Goal: Task Accomplishment & Management: Use online tool/utility

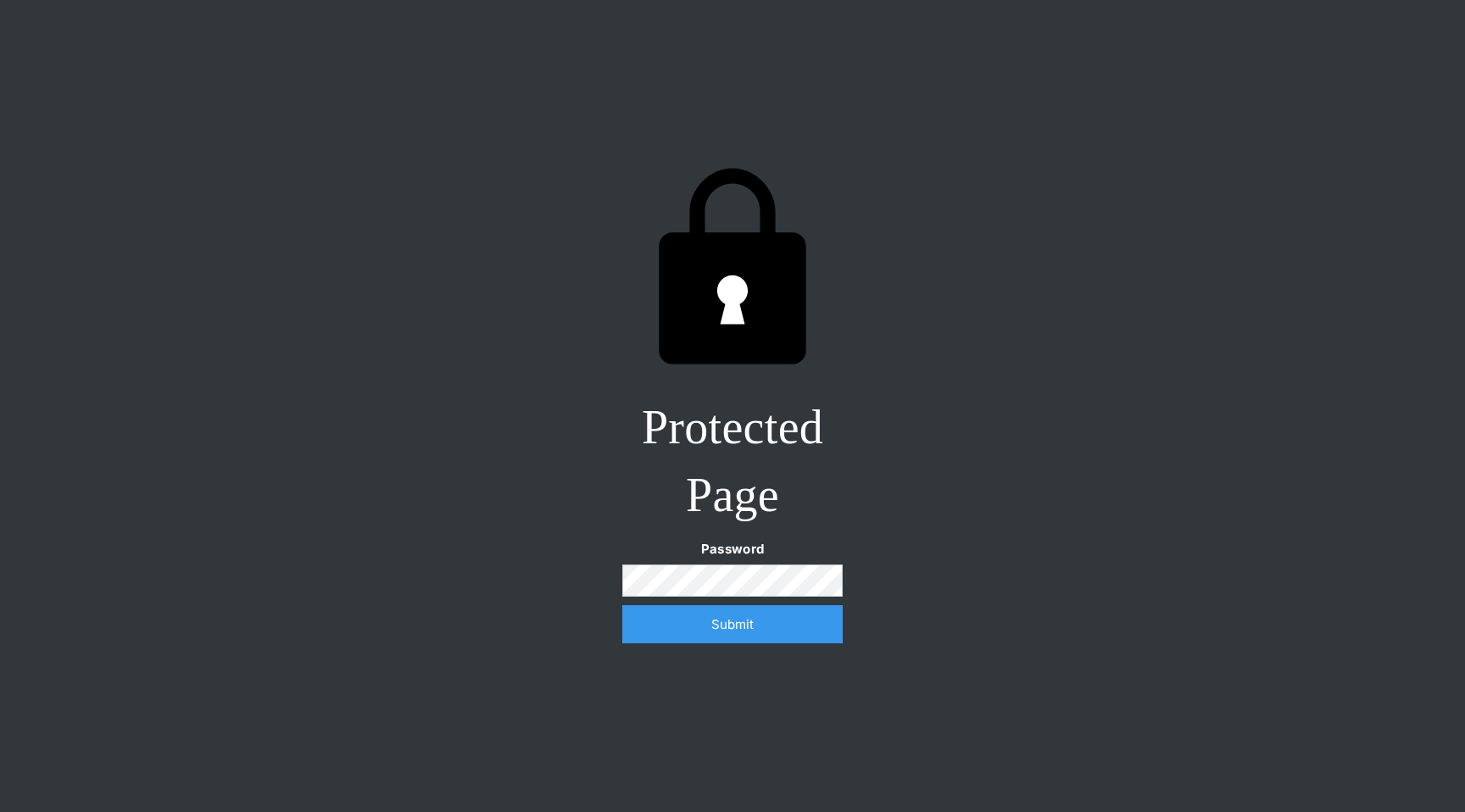
click at [622, 606] on input "Submit" at bounding box center [732, 624] width 220 height 38
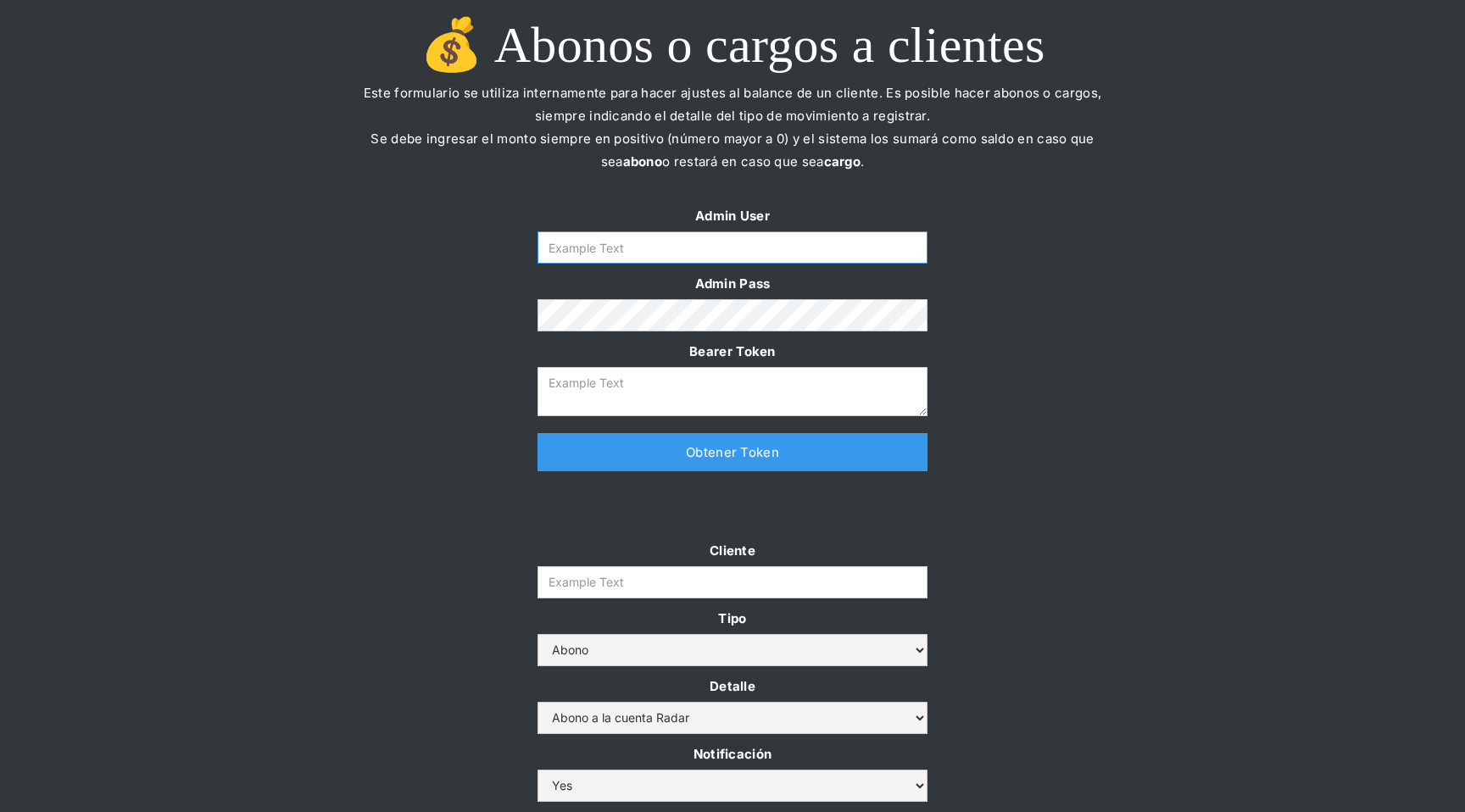
click at [767, 237] on input "Form" at bounding box center [732, 247] width 390 height 32
type input "[EMAIL_ADDRESS][DOMAIN_NAME]"
click at [716, 465] on link "Obtener Token" at bounding box center [732, 452] width 390 height 38
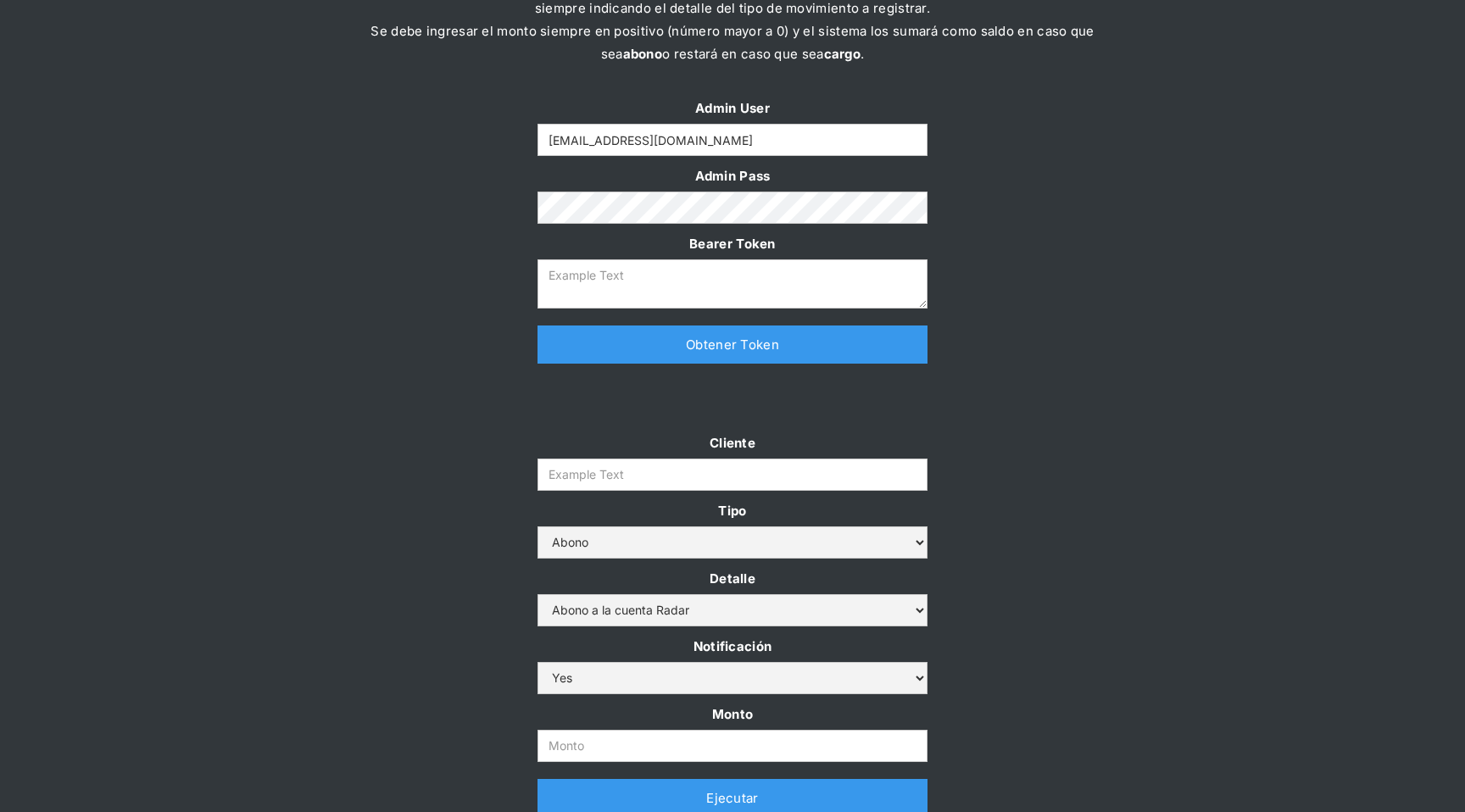
type textarea "[SECURITY_DATA]"
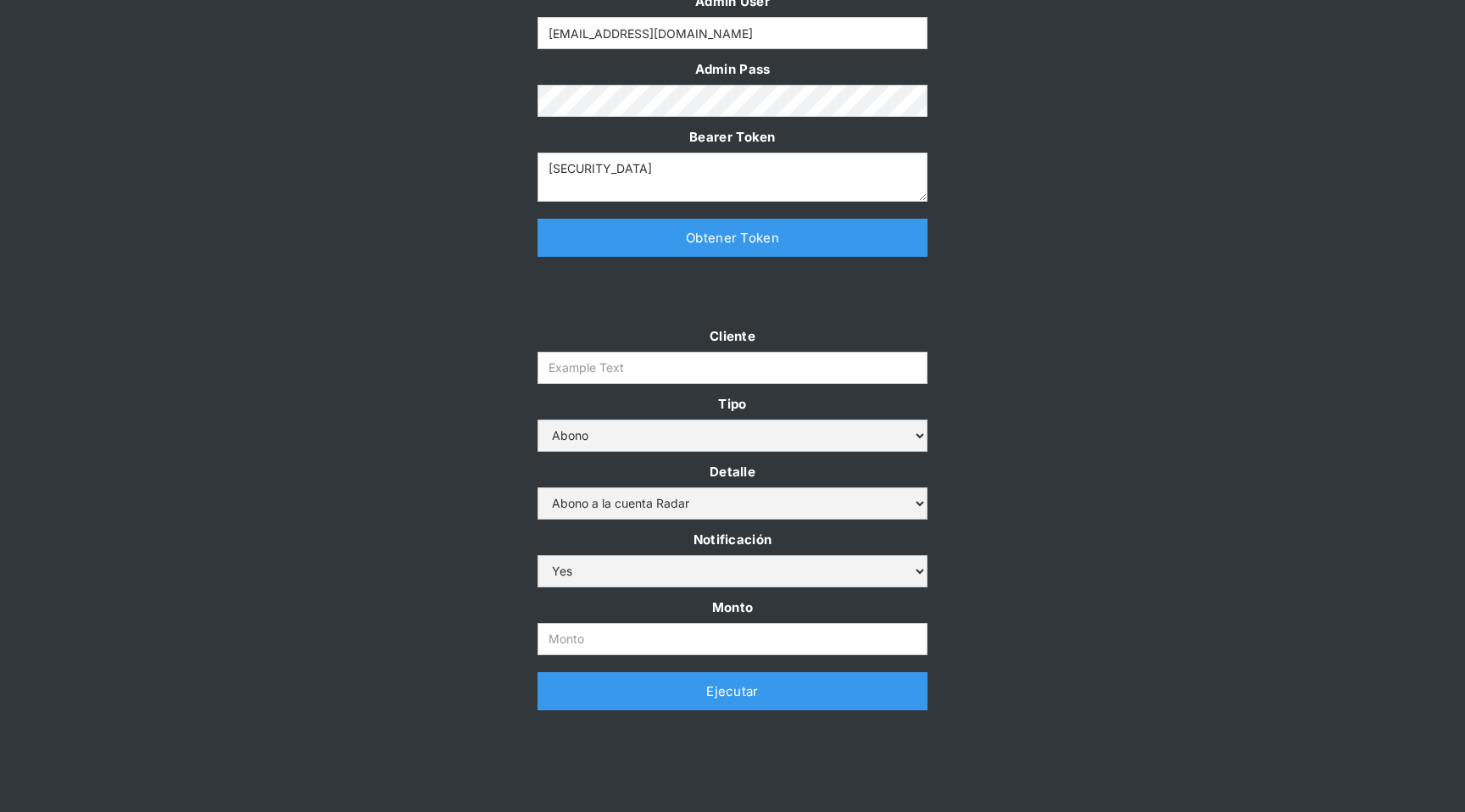
scroll to position [300, 0]
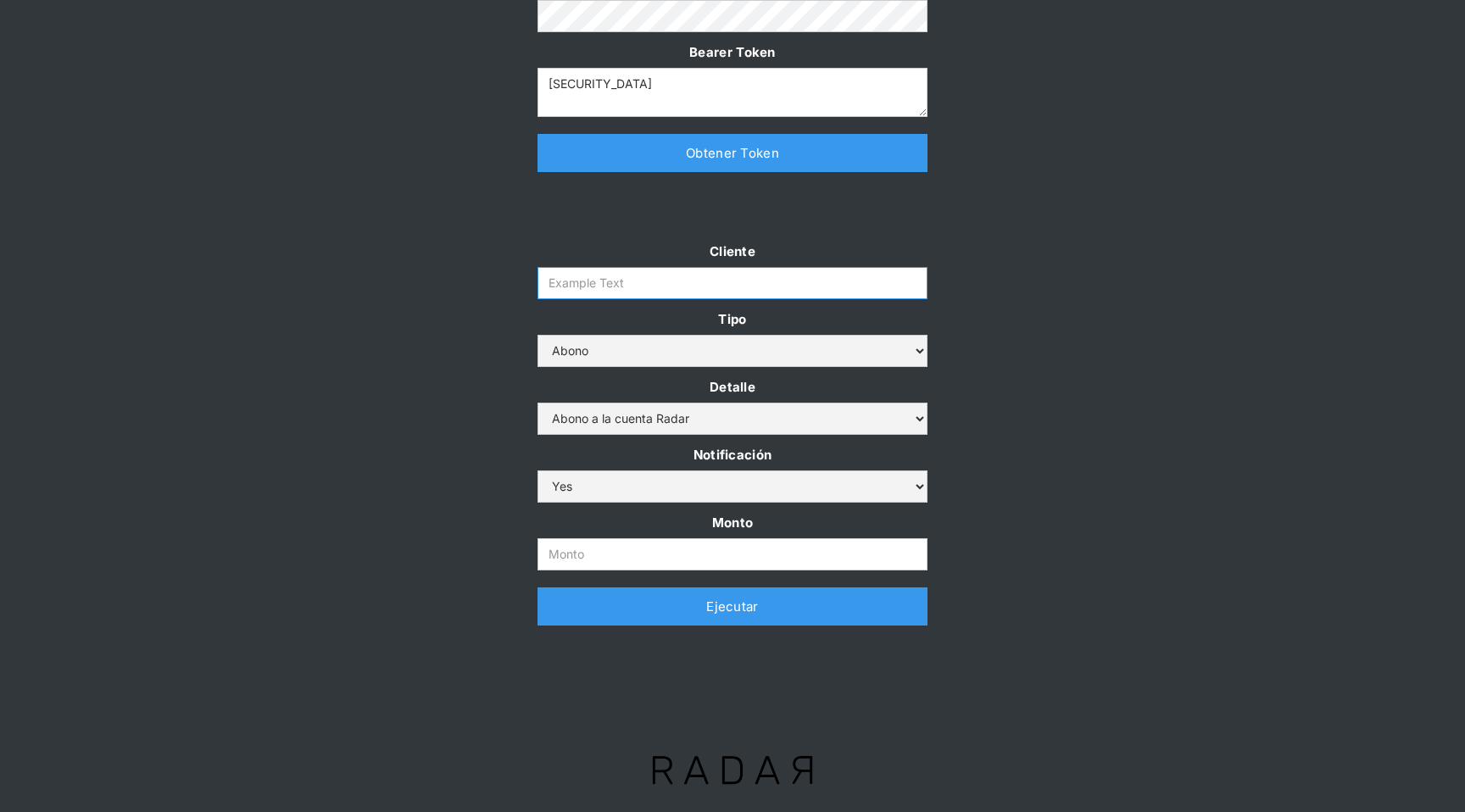
click at [621, 293] on input "Cliente" at bounding box center [732, 283] width 390 height 32
type input "prontopaga"
click at [569, 552] on input "Monto" at bounding box center [732, 554] width 390 height 32
type input "700.000.000"
click at [744, 623] on link "Ejecutar" at bounding box center [732, 606] width 390 height 38
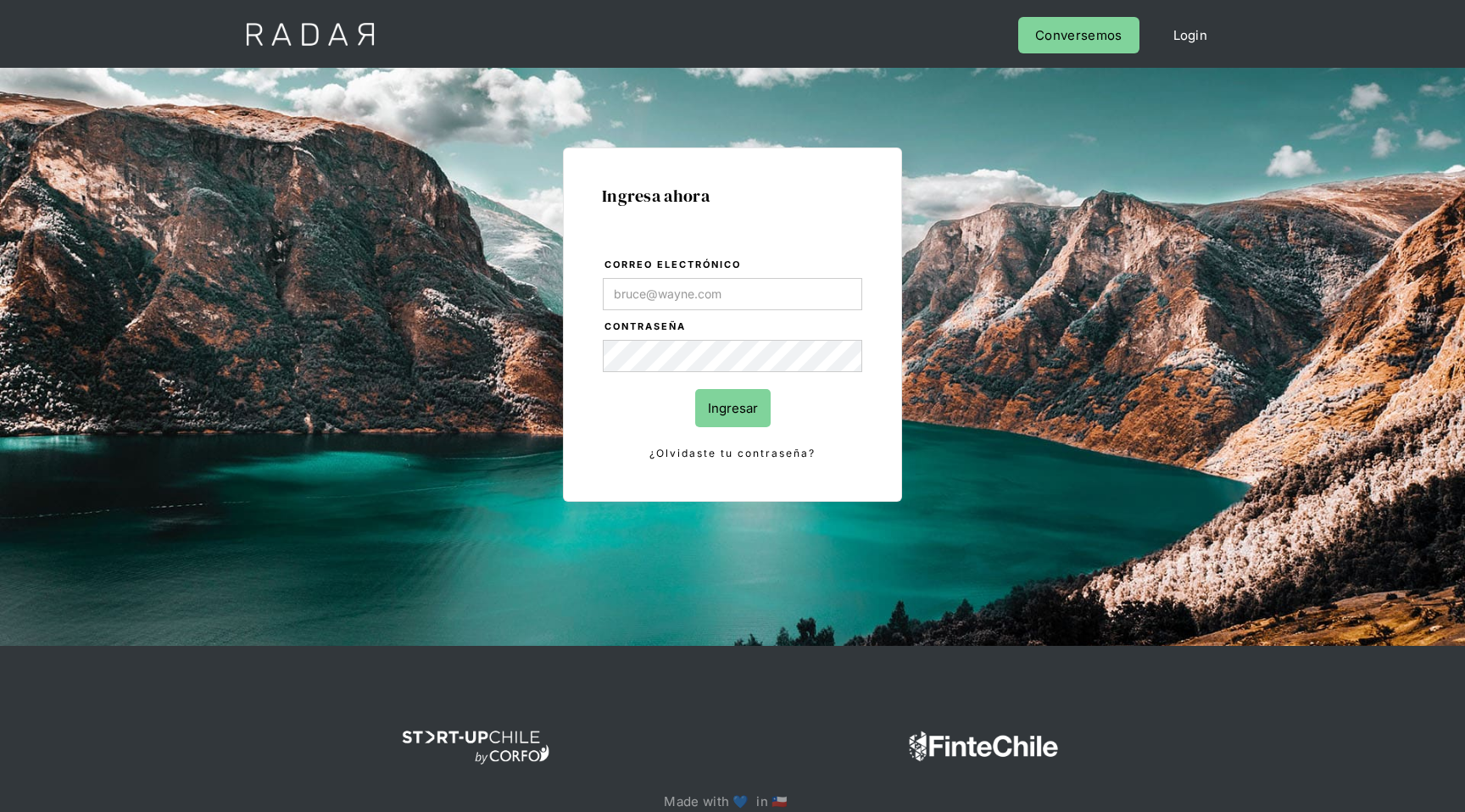
click at [546, 322] on div "Ingresa ahora Correo electrónico Contraseña Ingresar ¿Olvidaste tu contraseña? …" at bounding box center [732, 382] width 797 height 527
click at [642, 312] on form "Correo electrónico Contraseña Ingresar ¿Olvidaste tu contraseña?" at bounding box center [732, 359] width 261 height 206
click at [650, 308] on input "Correo electrónico" at bounding box center [732, 294] width 259 height 32
type input "[EMAIL_ADDRESS][DOMAIN_NAME]"
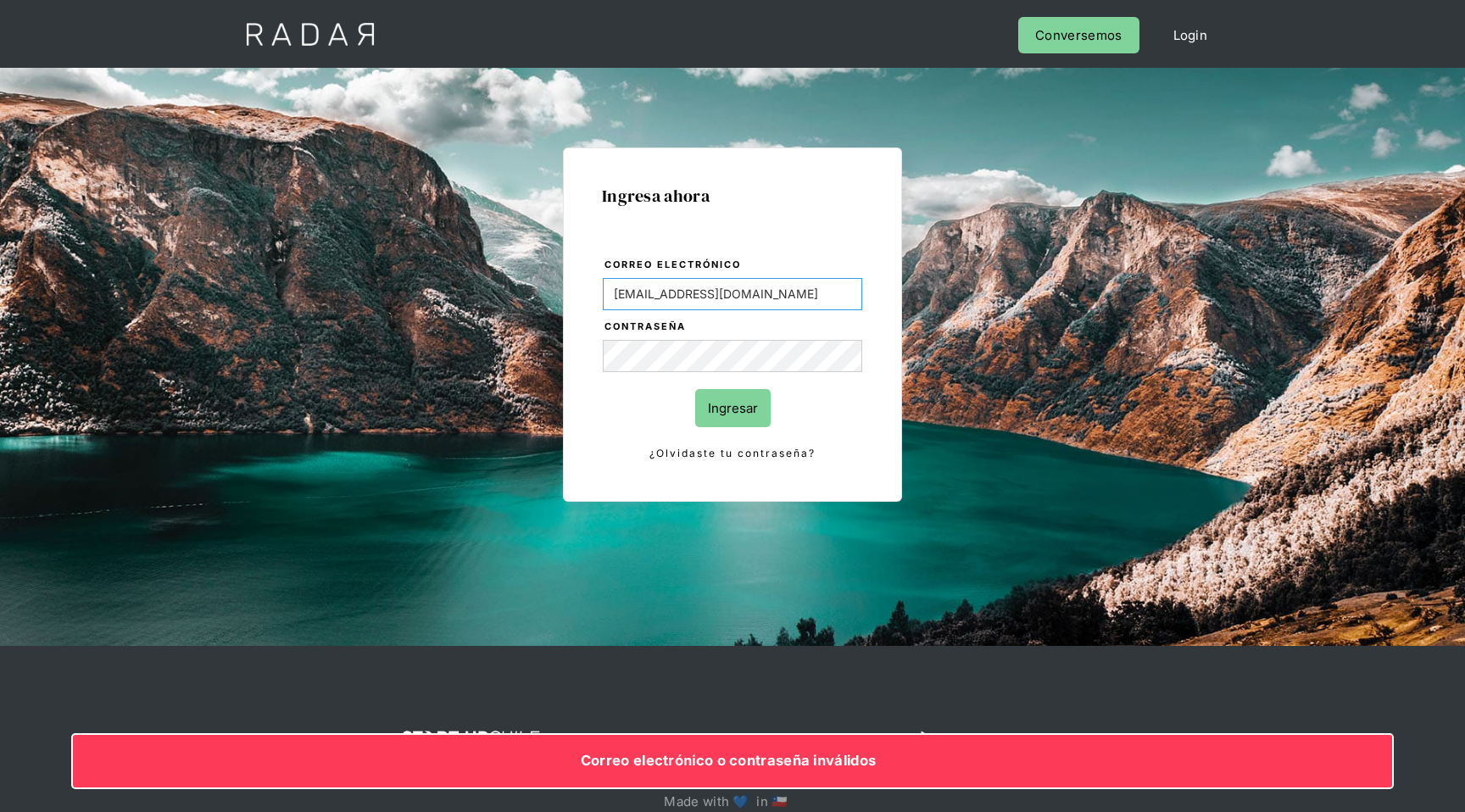
click at [711, 300] on input "[EMAIL_ADDRESS][DOMAIN_NAME]" at bounding box center [732, 294] width 259 height 32
type input "[EMAIL_ADDRESS][DOMAIN_NAME]"
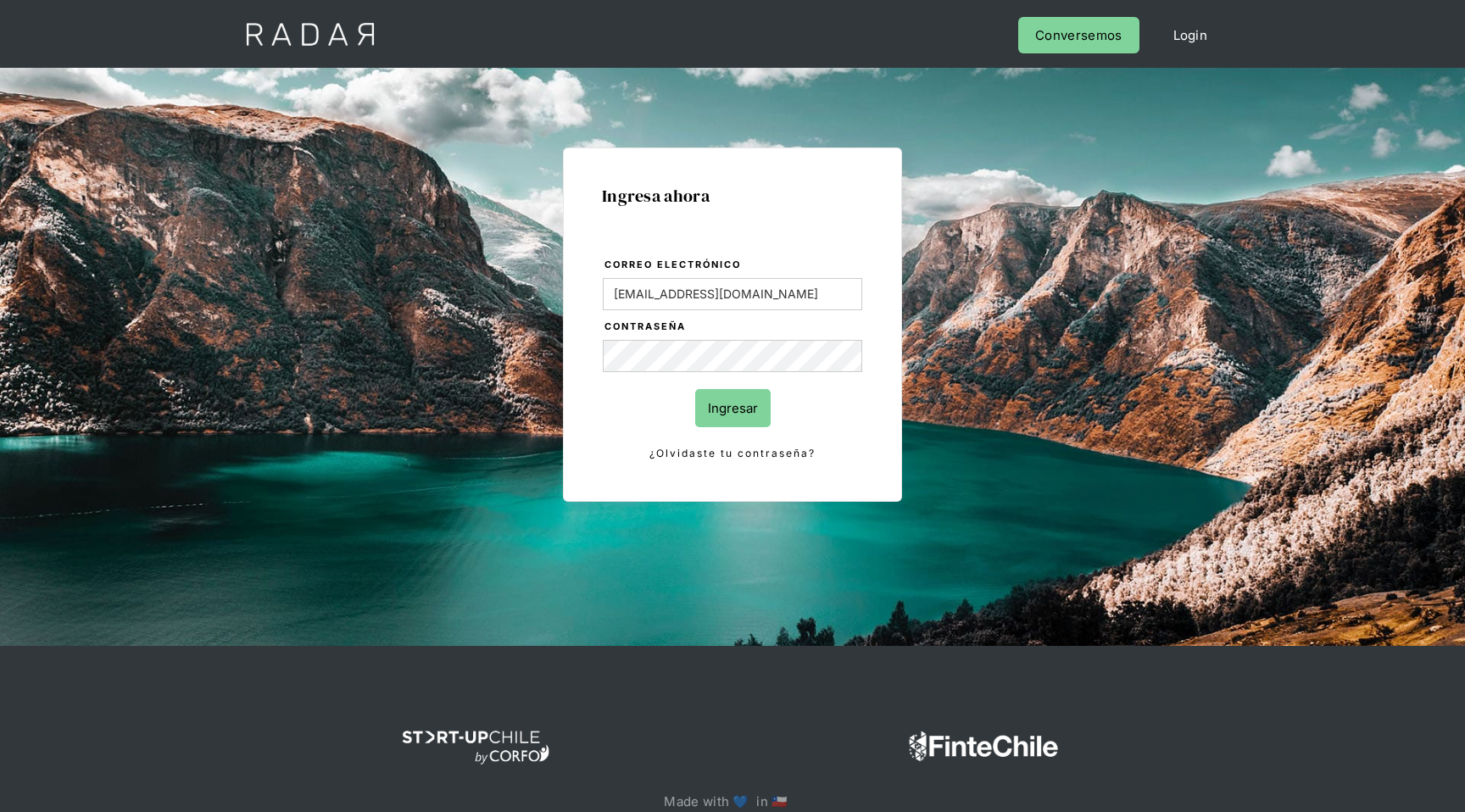
click at [716, 392] on input "Ingresar" at bounding box center [733, 407] width 76 height 38
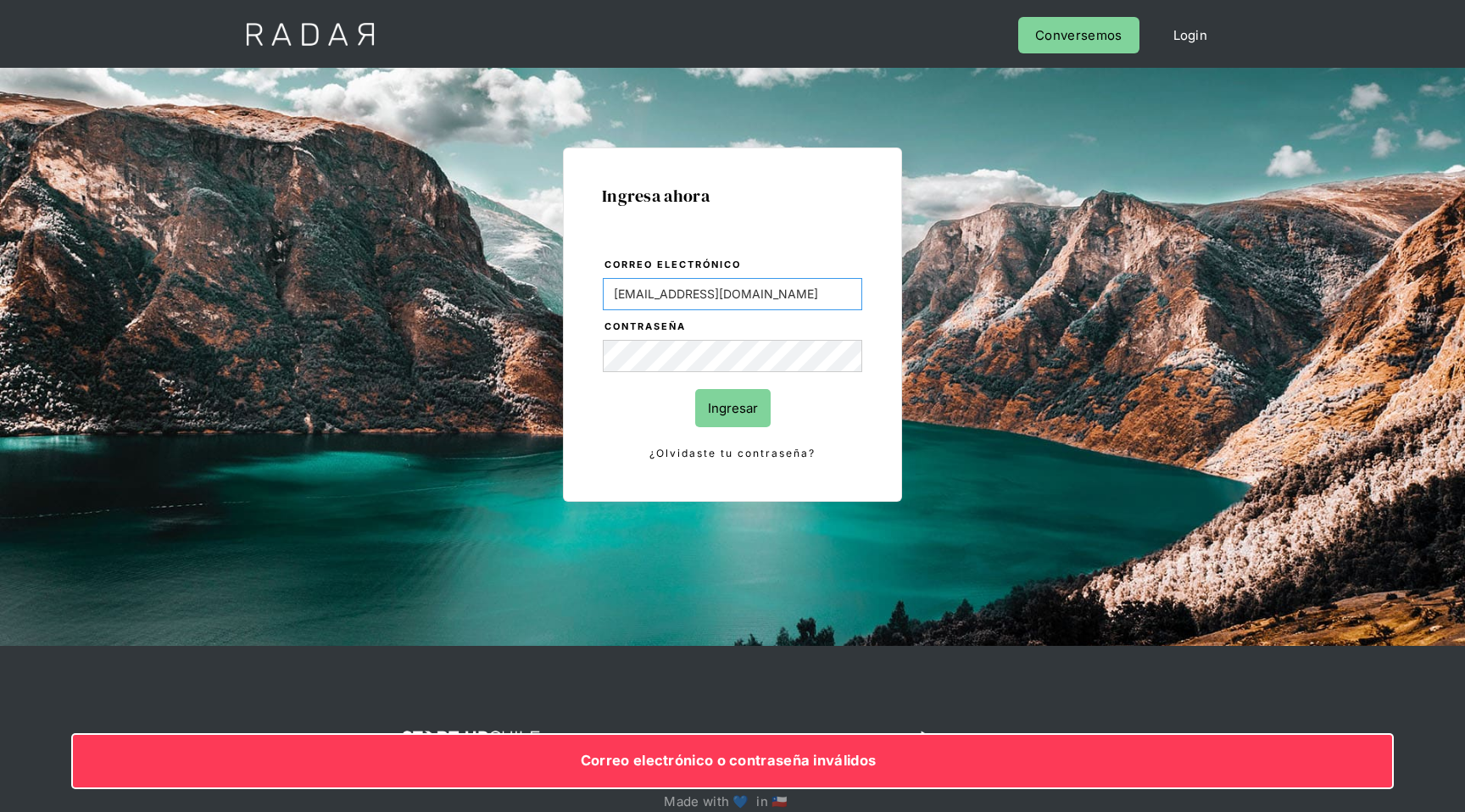
click at [678, 292] on input "[EMAIL_ADDRESS][DOMAIN_NAME]" at bounding box center [732, 294] width 259 height 32
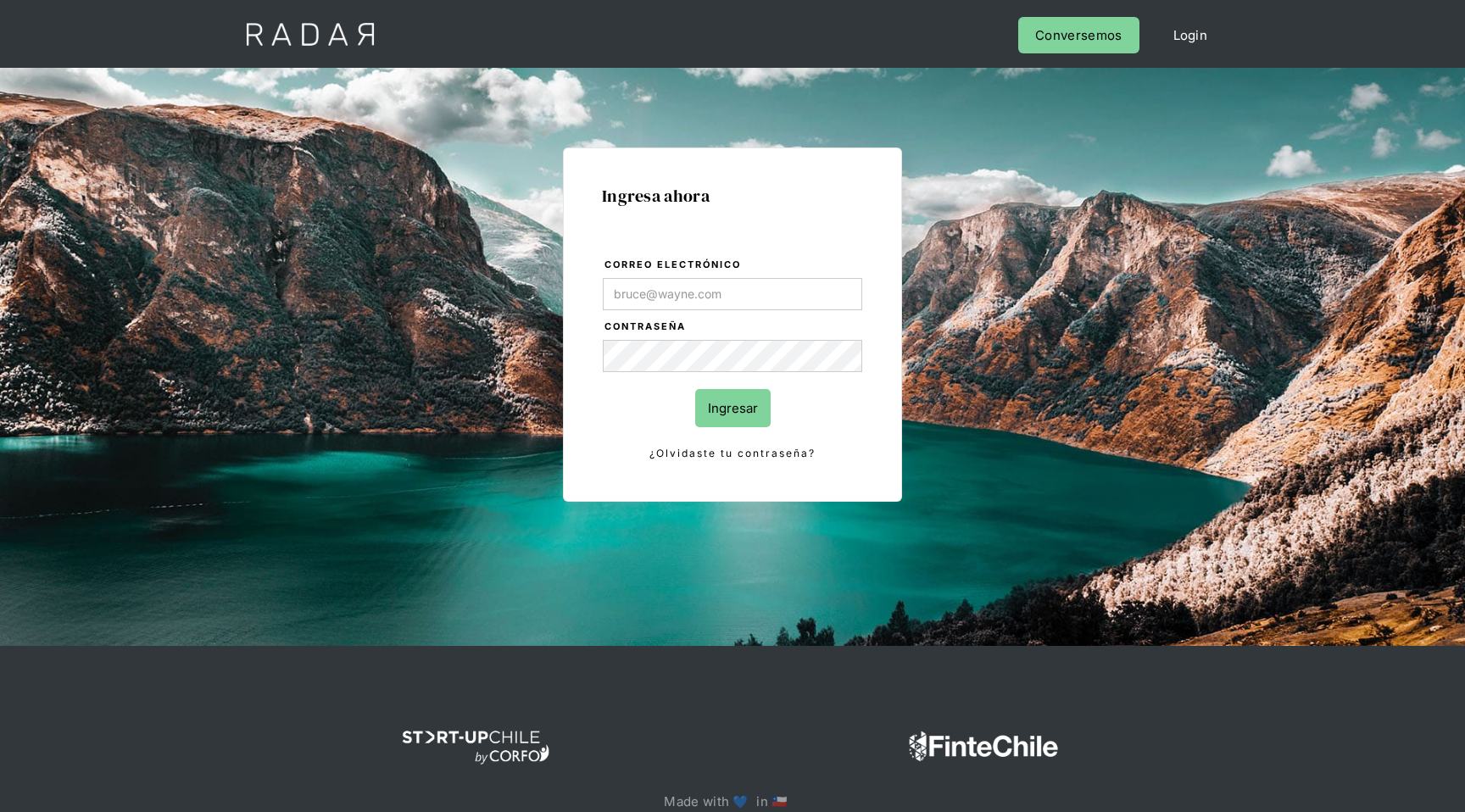
click at [454, 374] on div "Ingresa ahora Correo electrónico Contraseña Ingresar ¿Olvidaste tu contraseña? …" at bounding box center [732, 382] width 797 height 527
click at [683, 299] on input "Correo electrónico" at bounding box center [732, 294] width 259 height 32
type input "[EMAIL_ADDRESS][DOMAIN_NAME]"
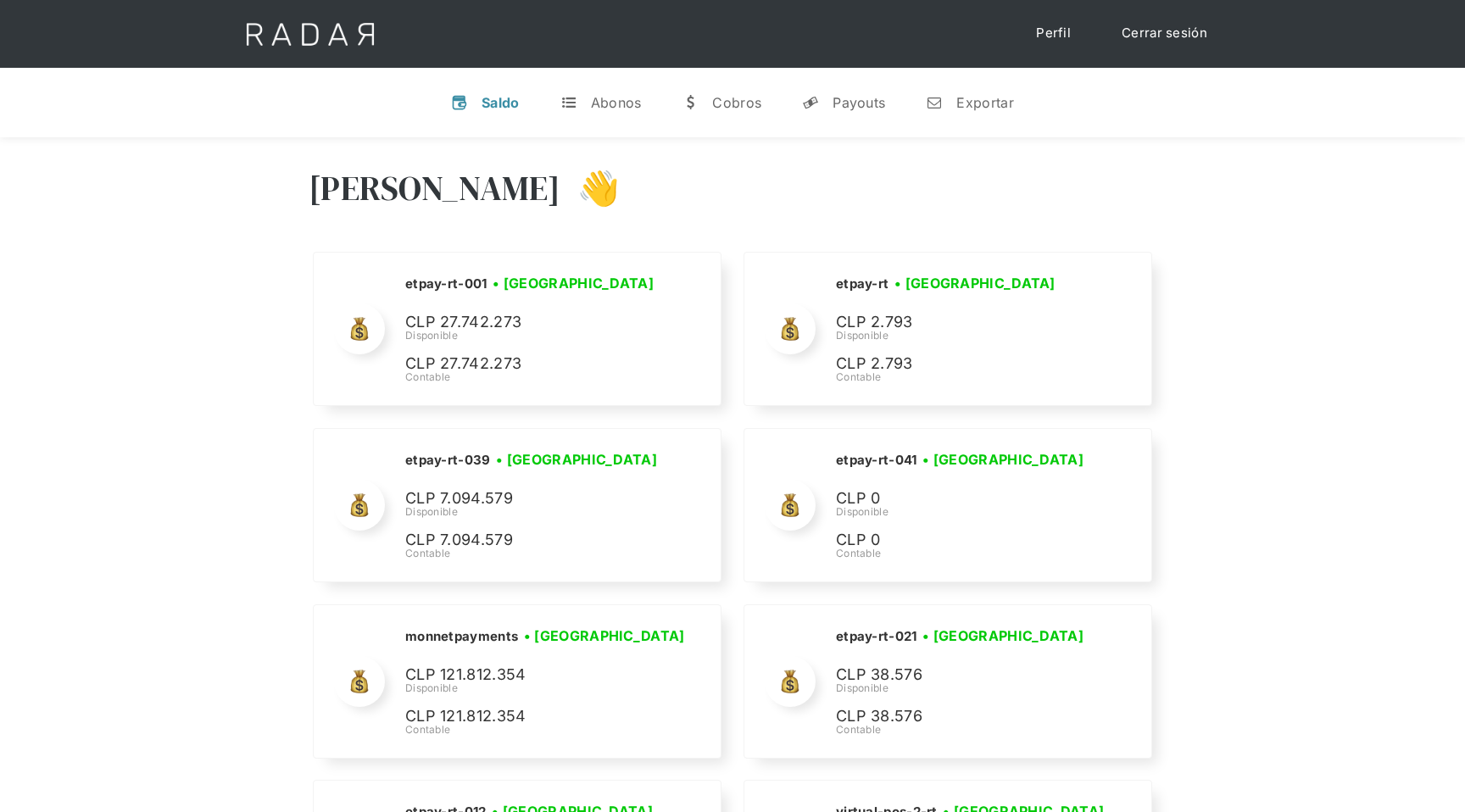
scroll to position [4457, 0]
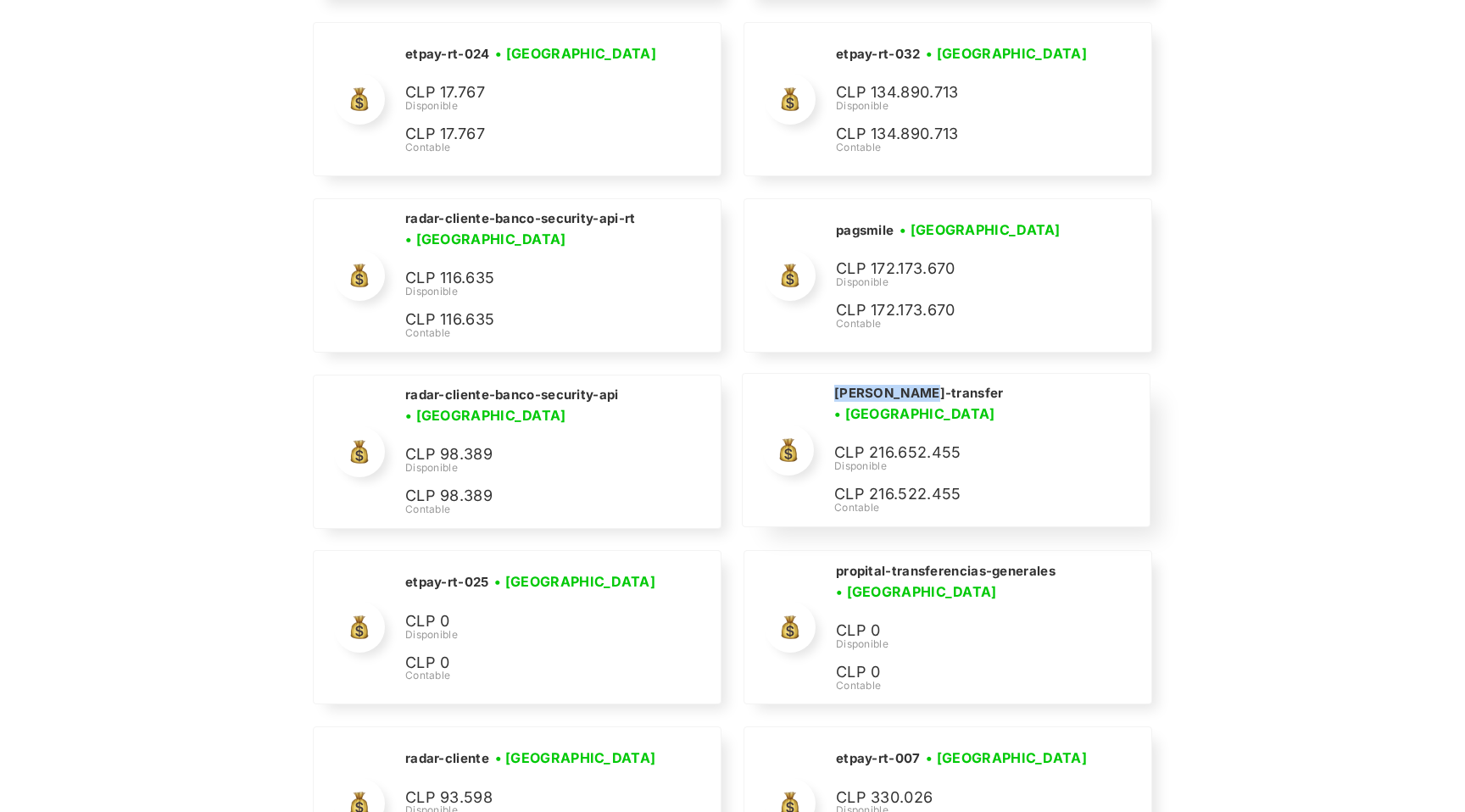
drag, startPoint x: 836, startPoint y: 402, endPoint x: 916, endPoint y: 402, distance: 80.0
click at [916, 402] on h2 "[PERSON_NAME]-transfer" at bounding box center [919, 393] width 170 height 17
copy h2 "[PERSON_NAME]-transfer"
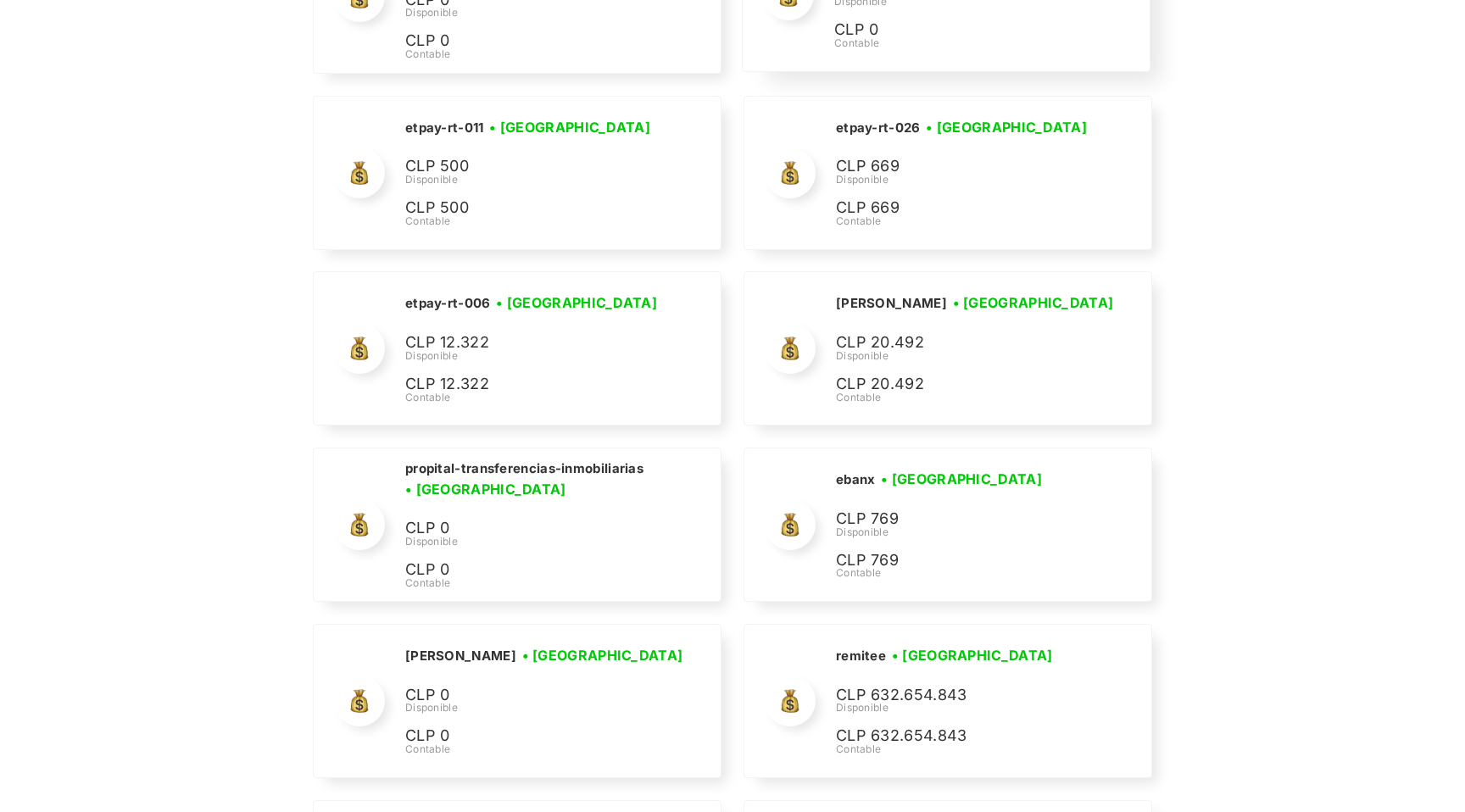
scroll to position [6571, 0]
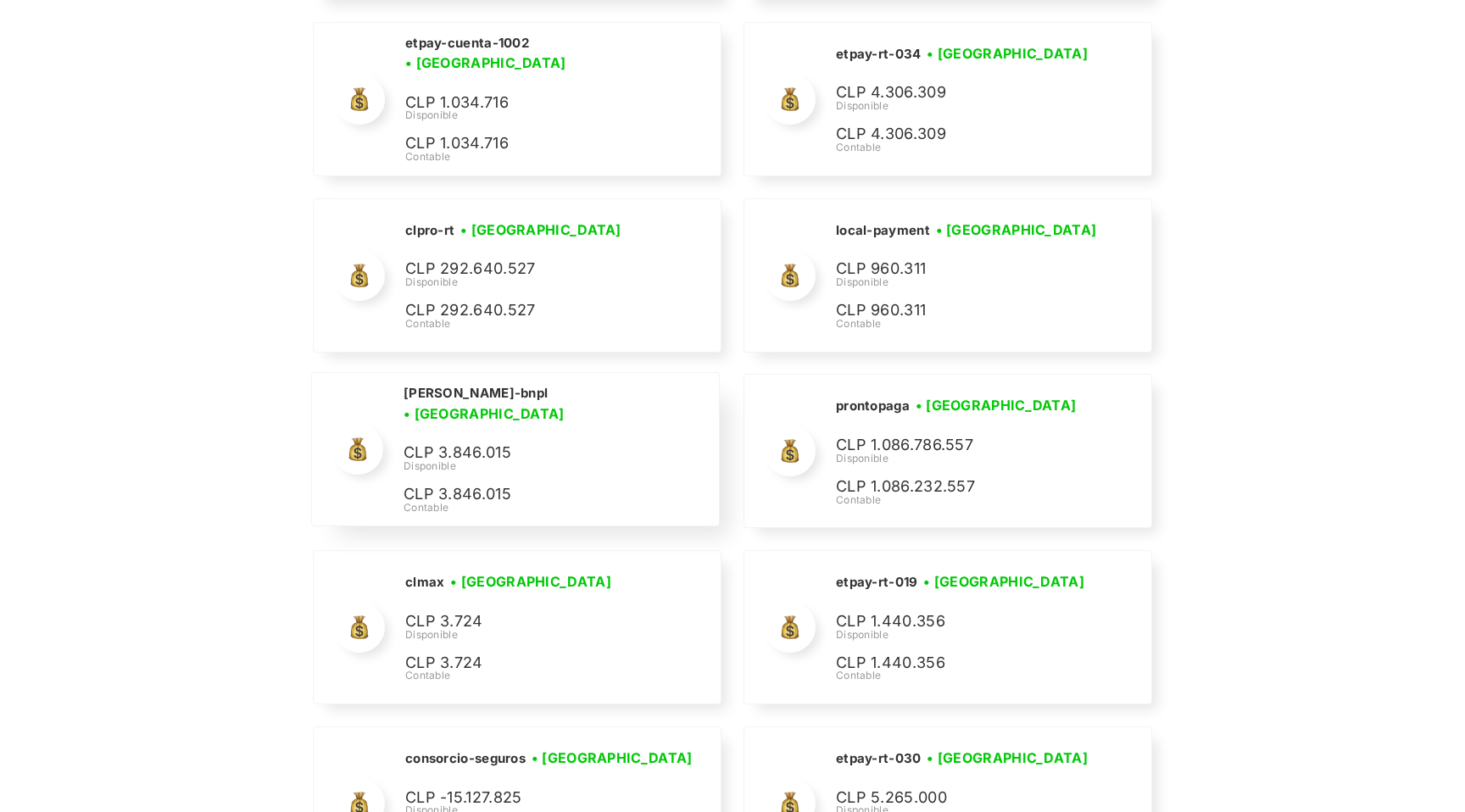
click at [406, 402] on h2 "cleo-bnpl" at bounding box center [476, 393] width 144 height 17
click at [407, 402] on h2 "cleo-bnpl" at bounding box center [476, 393] width 144 height 17
click at [409, 402] on h2 "cleo-bnpl" at bounding box center [476, 393] width 144 height 17
click at [435, 422] on div "cleo-bnpl • Conectada • Desconectada CLP 3.846.015 Disponible CLP 3.846.015 Con…" at bounding box center [551, 450] width 295 height 132
drag, startPoint x: 465, startPoint y: 406, endPoint x: 403, endPoint y: 405, distance: 62.0
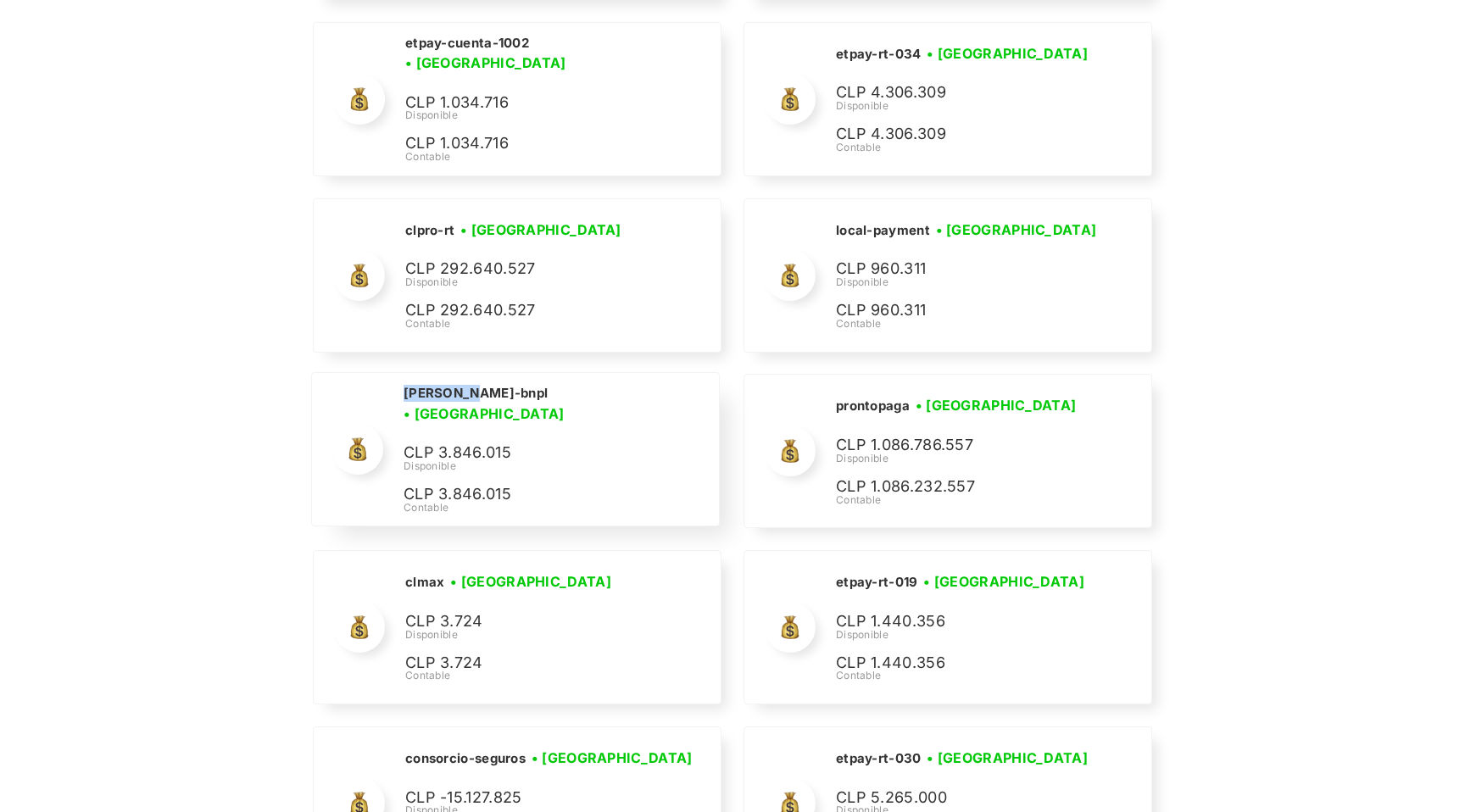
click at [401, 404] on div "cleo-bnpl • Conectada • Desconectada CLP 3.846.015 Disponible CLP 3.846.015 Con…" at bounding box center [514, 450] width 407 height 153
copy h2 "cleo-bnpl"
